Goal: Task Accomplishment & Management: Use online tool/utility

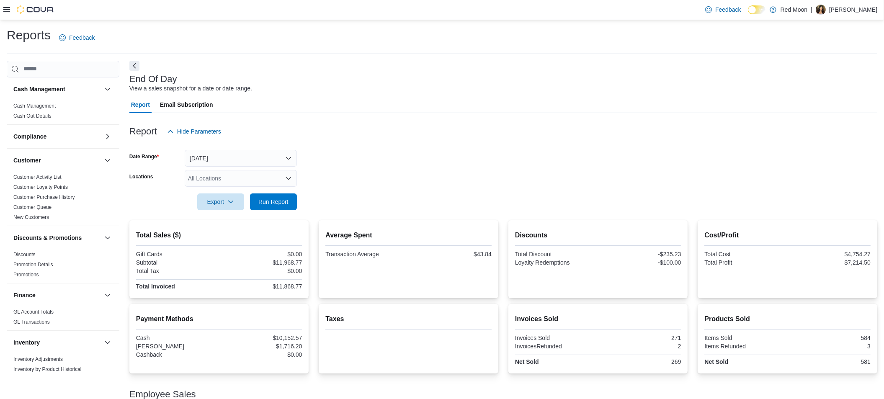
scroll to position [402, 0]
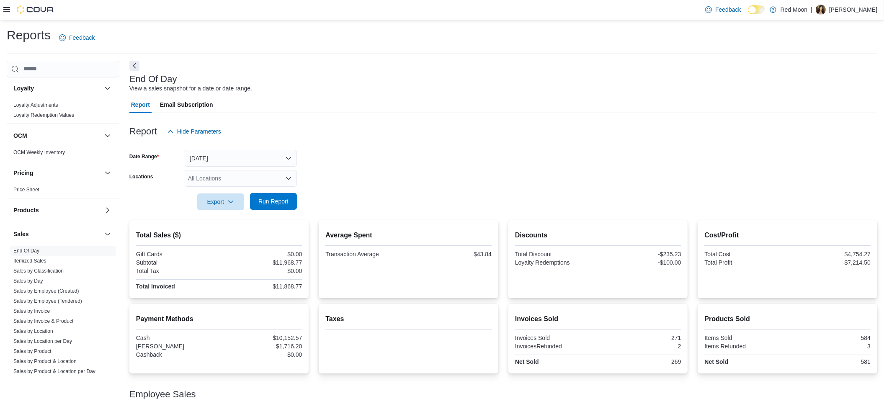
click at [275, 203] on span "Run Report" at bounding box center [273, 201] width 30 height 8
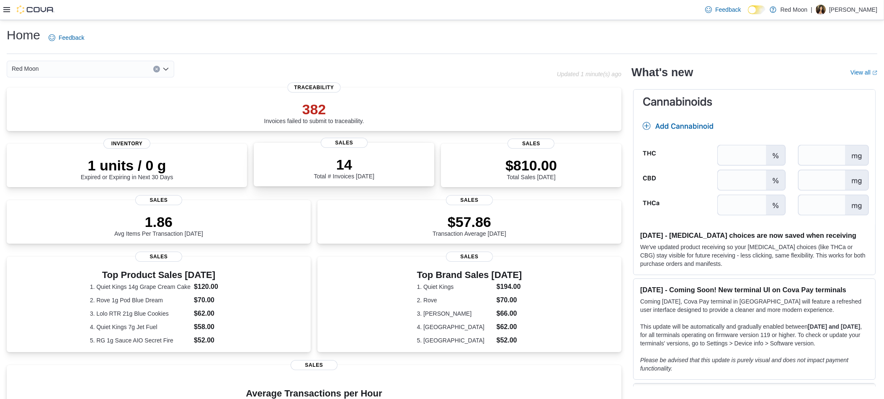
click at [340, 171] on p "14" at bounding box center [344, 164] width 60 height 17
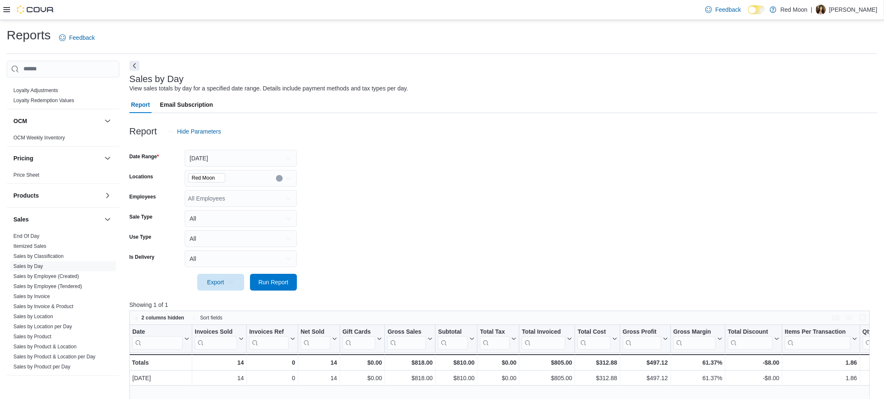
scroll to position [469, 0]
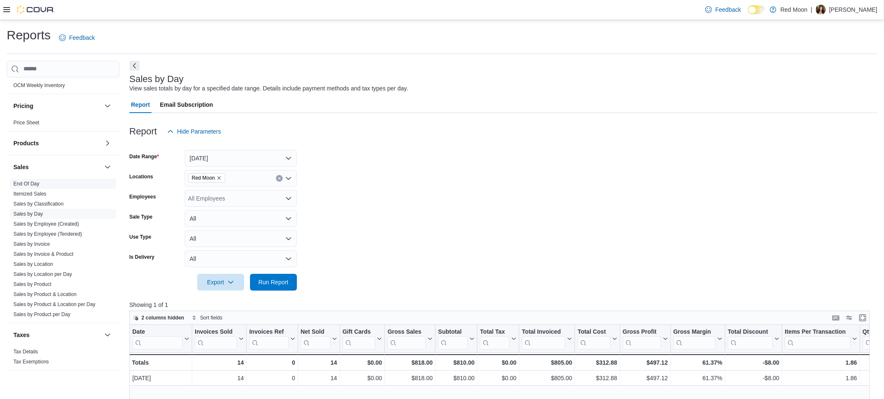
click at [24, 183] on link "End Of Day" at bounding box center [26, 184] width 26 height 6
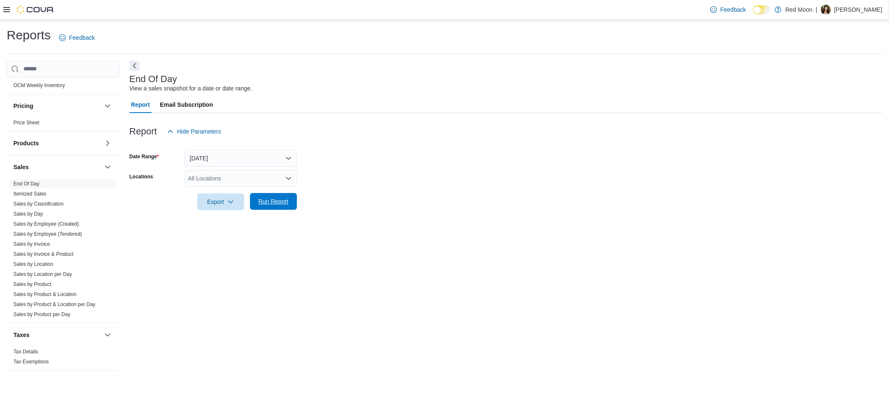
click at [270, 203] on span "Run Report" at bounding box center [273, 201] width 30 height 8
